Goal: Transaction & Acquisition: Purchase product/service

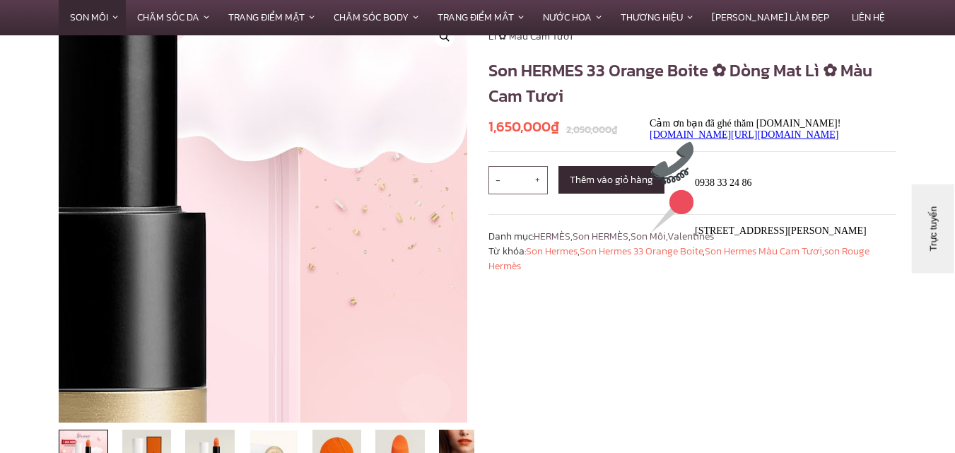
scroll to position [283, 0]
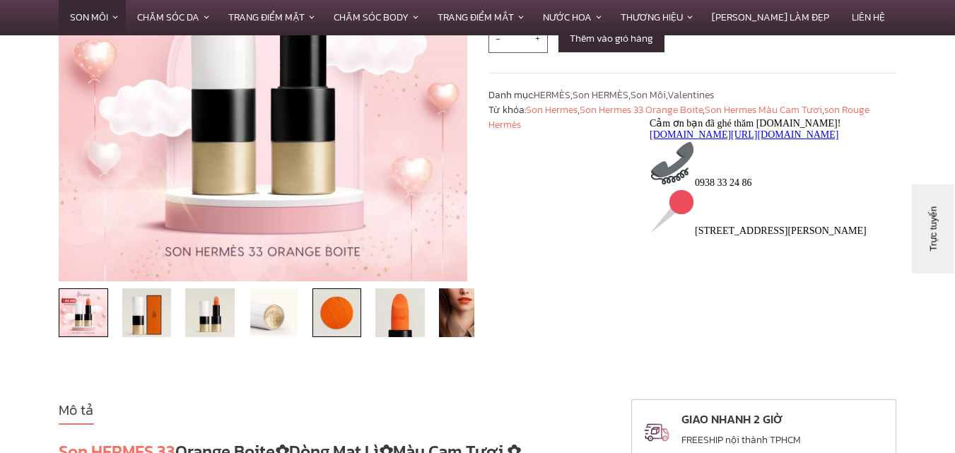
click at [315, 319] on img at bounding box center [336, 312] width 49 height 49
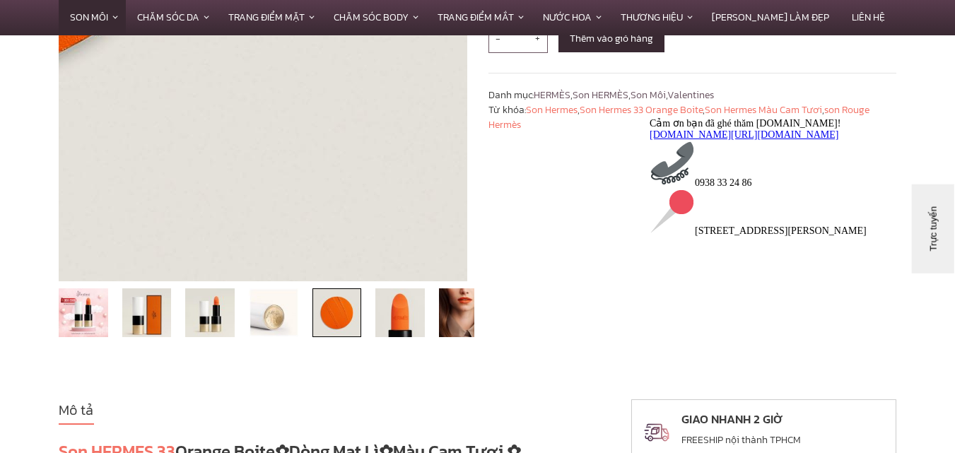
scroll to position [71, 0]
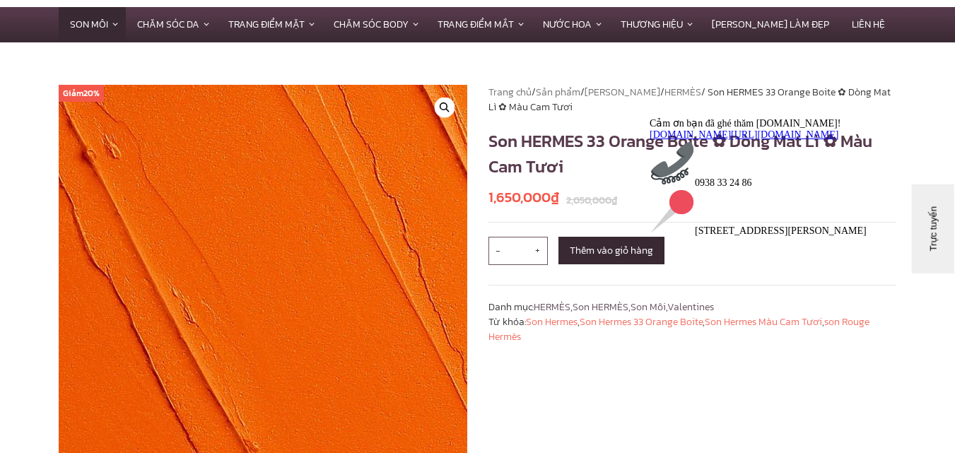
click at [225, 249] on img at bounding box center [336, 365] width 1201 height 1201
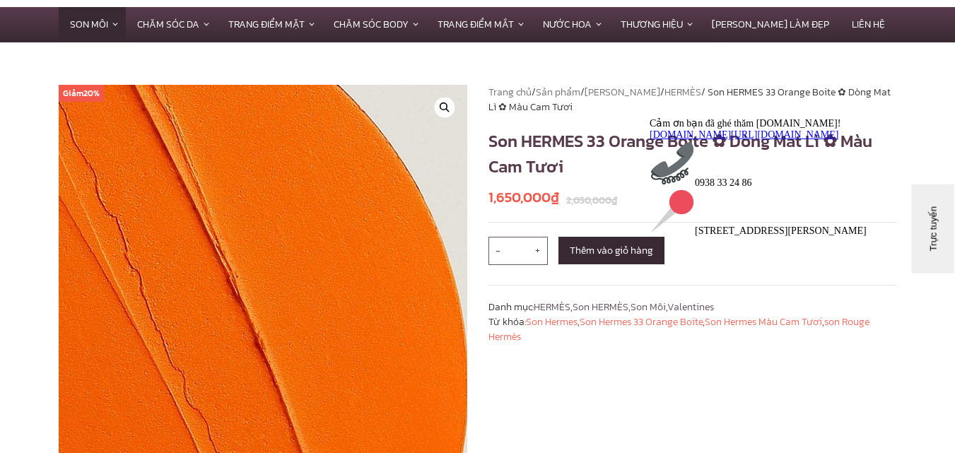
scroll to position [212, 0]
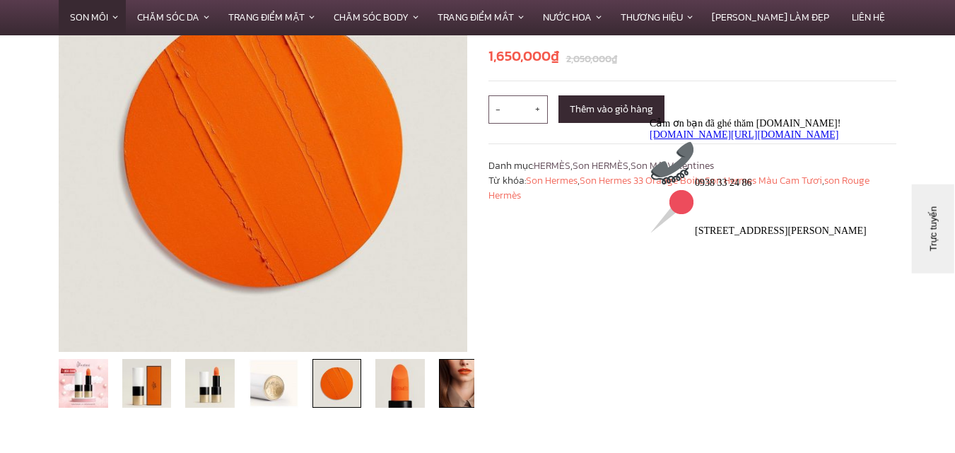
click at [445, 388] on img at bounding box center [463, 383] width 49 height 49
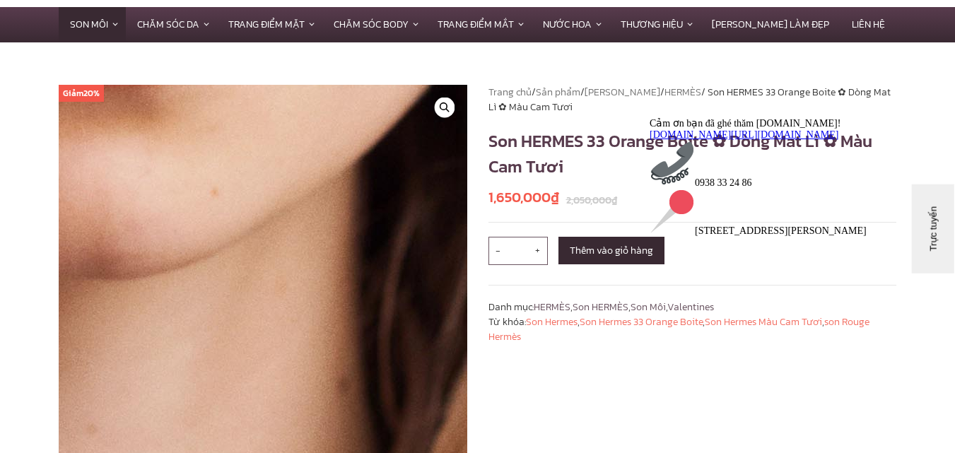
scroll to position [283, 0]
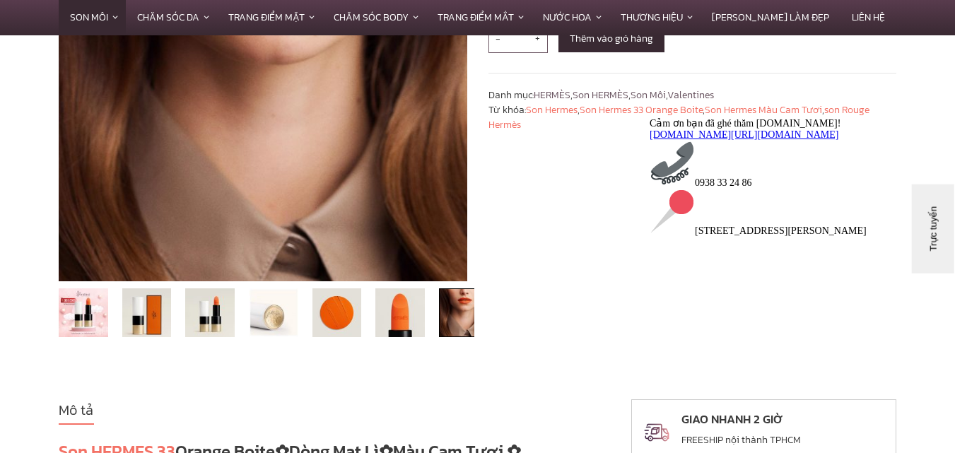
click at [428, 315] on li at bounding box center [400, 312] width 64 height 49
click at [411, 314] on img at bounding box center [399, 312] width 49 height 49
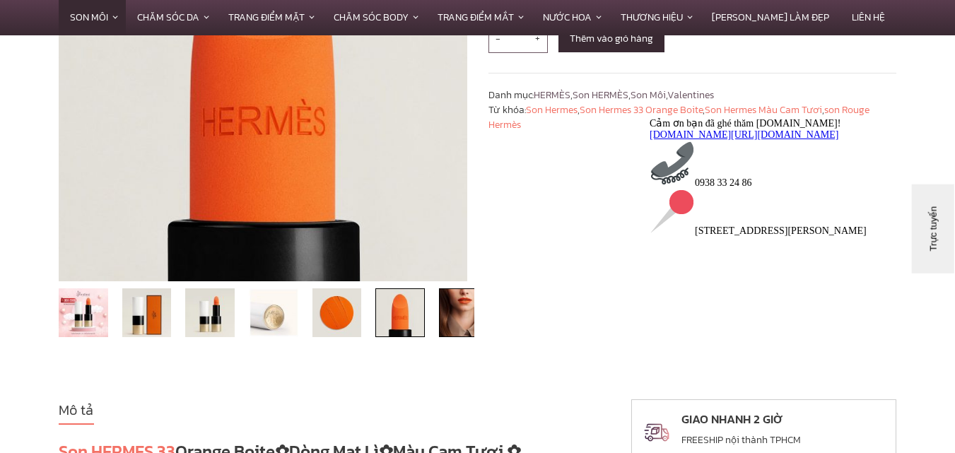
click at [448, 318] on img at bounding box center [463, 312] width 49 height 49
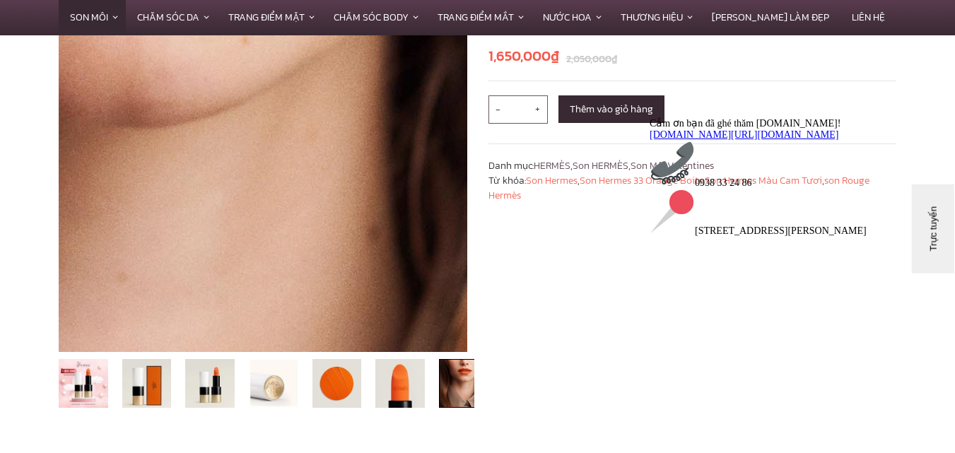
scroll to position [0, 0]
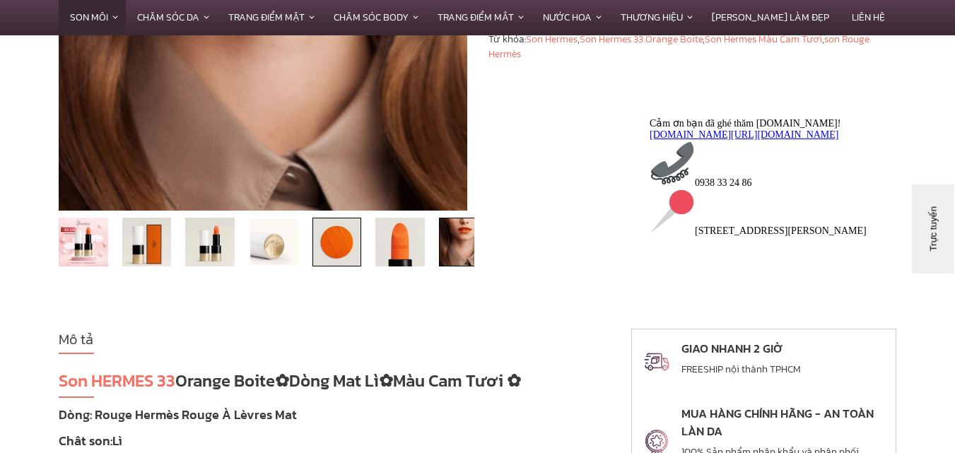
click at [347, 225] on img at bounding box center [336, 242] width 49 height 49
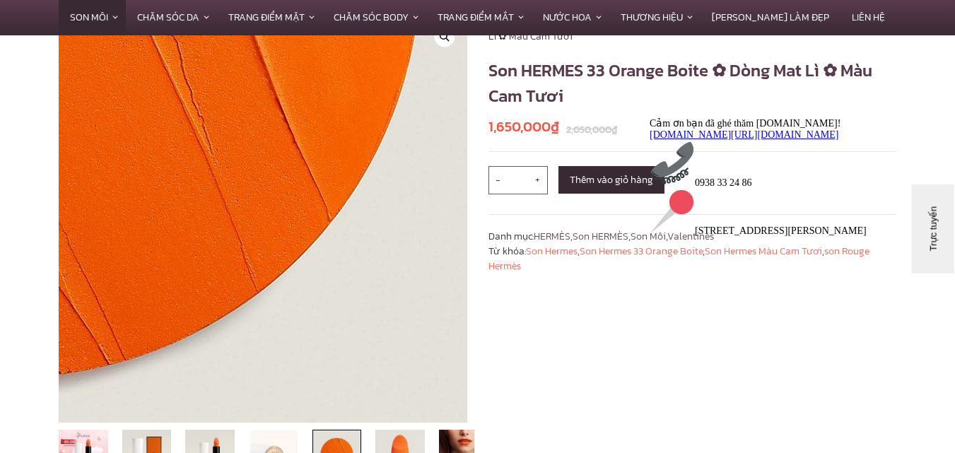
scroll to position [353, 0]
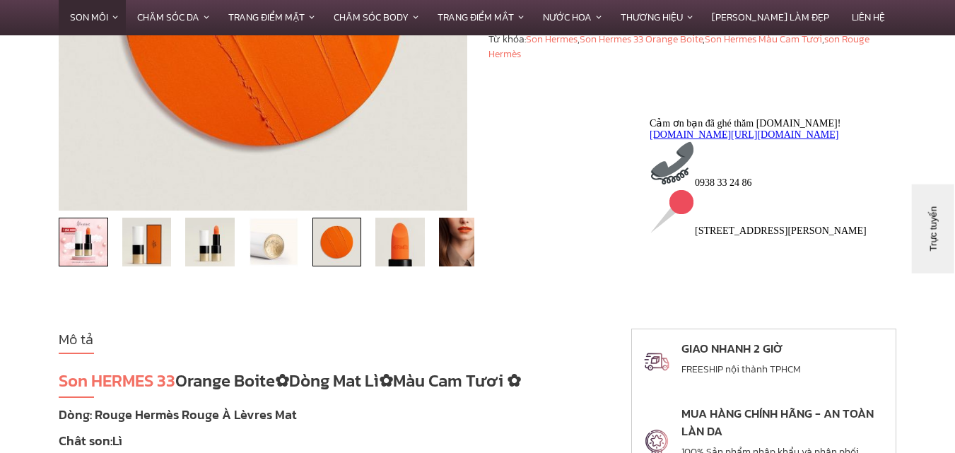
click at [83, 235] on img at bounding box center [83, 242] width 49 height 49
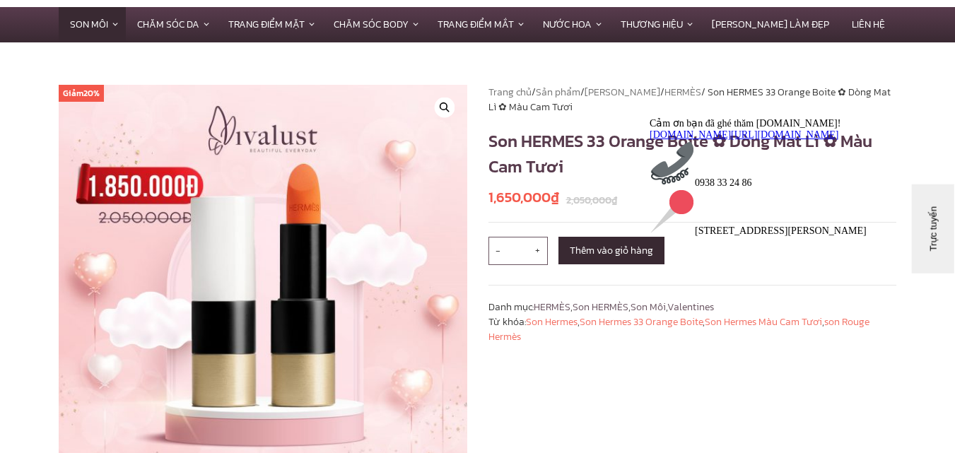
scroll to position [283, 0]
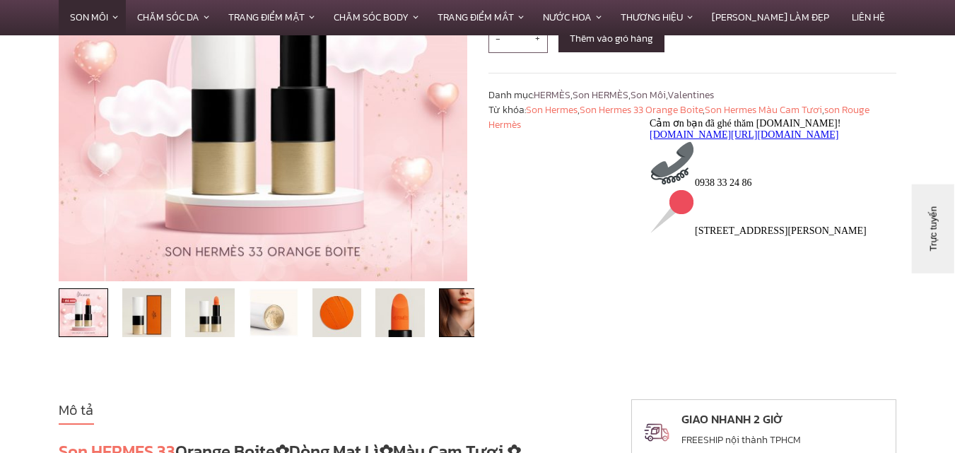
click at [455, 314] on img at bounding box center [463, 312] width 49 height 49
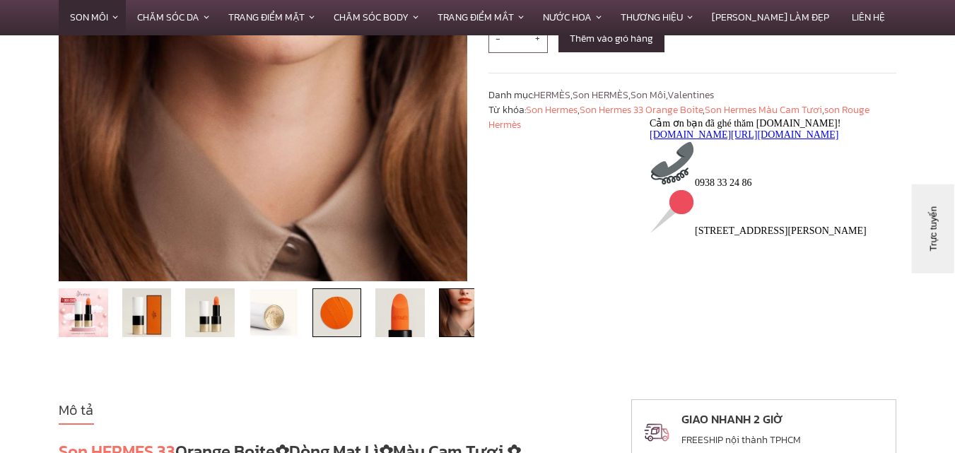
drag, startPoint x: 440, startPoint y: 319, endPoint x: 342, endPoint y: 319, distance: 97.5
click at [342, 319] on ol at bounding box center [263, 312] width 423 height 49
click at [396, 310] on img at bounding box center [399, 312] width 49 height 49
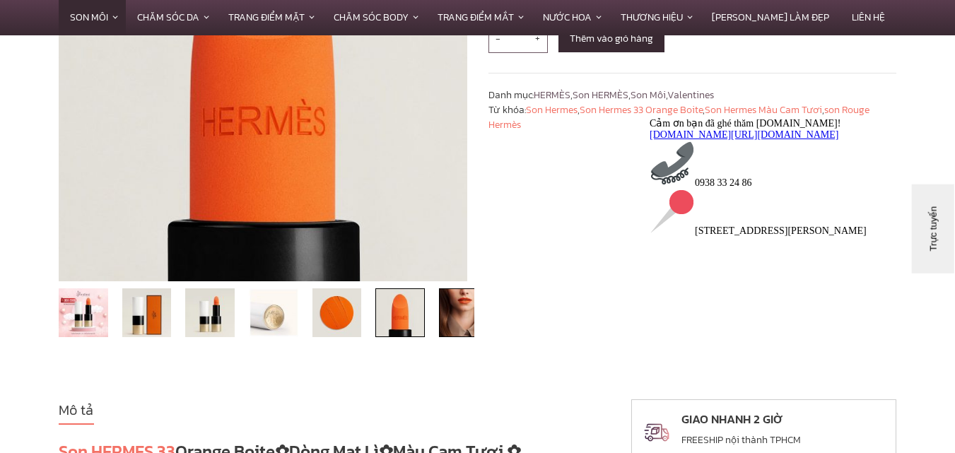
click at [471, 317] on img at bounding box center [463, 312] width 49 height 49
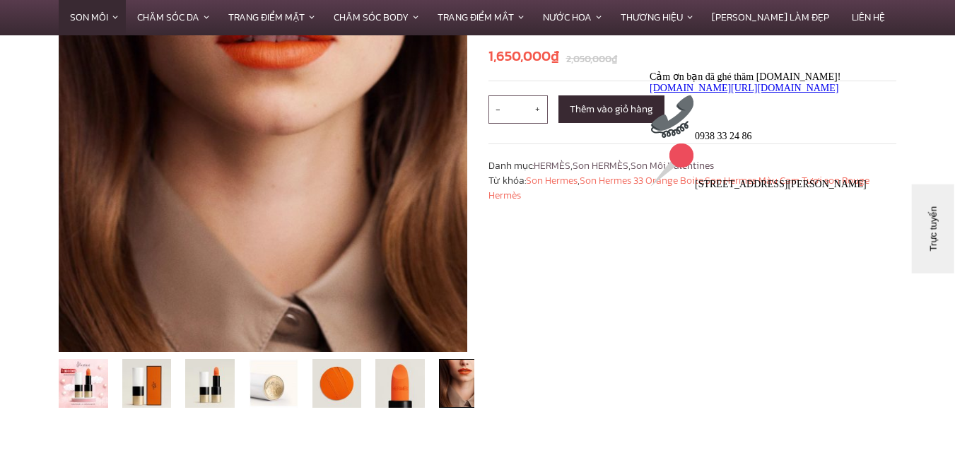
scroll to position [0, 0]
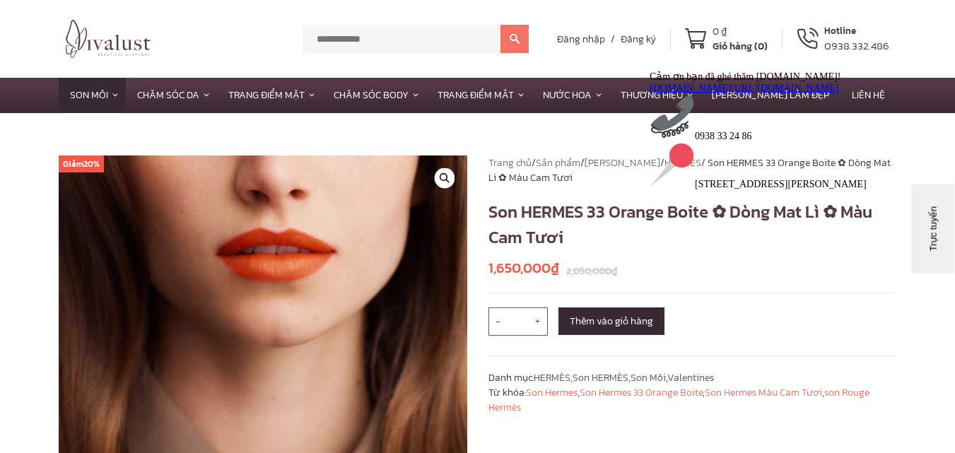
click at [559, 207] on h1 "Son HERMES 33 Orange Boite ✿ Dòng Mat Lì ✿ Màu Cam Tươi" at bounding box center [692, 224] width 408 height 51
click at [623, 212] on h1 "Son HERMES 33 Orange Boite ✿ Dòng Mat Lì ✿ Màu Cam Tươi" at bounding box center [692, 224] width 408 height 51
click at [695, 189] on div "Cảm ơn bạn đã ghé thăm [DOMAIN_NAME]! [DOMAIN_NAME][URL][DOMAIN_NAME] 0938 33 2…" at bounding box center [776, 129] width 254 height 119
click at [551, 208] on h1 "Son HERMES 33 Orange Boite ✿ Dòng Mat Lì ✿ Màu Cam Tươi" at bounding box center [692, 224] width 408 height 51
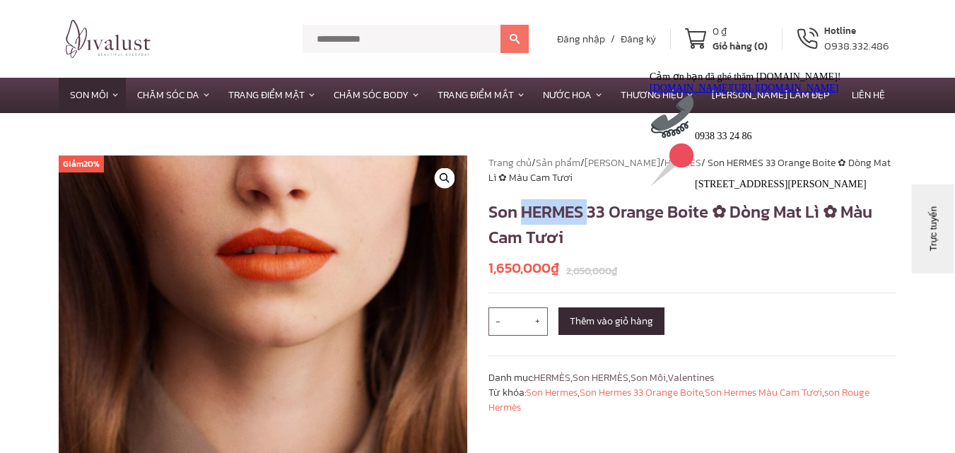
click at [551, 208] on h1 "Son HERMES 33 Orange Boite ✿ Dòng Mat Lì ✿ Màu Cam Tươi" at bounding box center [692, 224] width 408 height 51
click at [570, 208] on h1 "Son HERMES 33 Orange Boite ✿ Dòng Mat Lì ✿ Màu Cam Tươi" at bounding box center [692, 224] width 408 height 51
click at [565, 208] on h1 "Son HERMES 33 Orange Boite ✿ Dòng Mat Lì ✿ Màu Cam Tươi" at bounding box center [692, 224] width 408 height 51
drag, startPoint x: 531, startPoint y: 210, endPoint x: 638, endPoint y: 216, distance: 107.6
click at [638, 216] on h1 "Son HERMES 33 Orange Boite ✿ Dòng Mat Lì ✿ Màu Cam Tươi" at bounding box center [692, 224] width 408 height 51
